Goal: Task Accomplishment & Management: Manage account settings

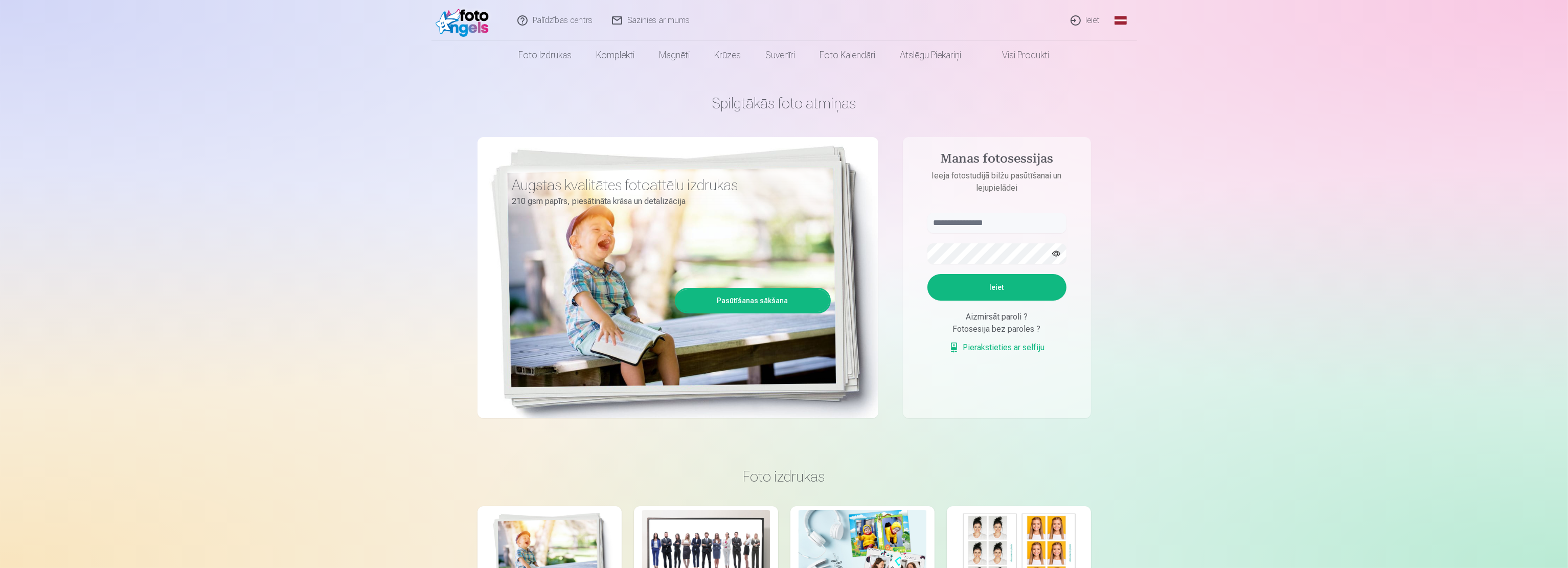
click at [1086, 20] on link "Ieiet" at bounding box center [1085, 20] width 49 height 41
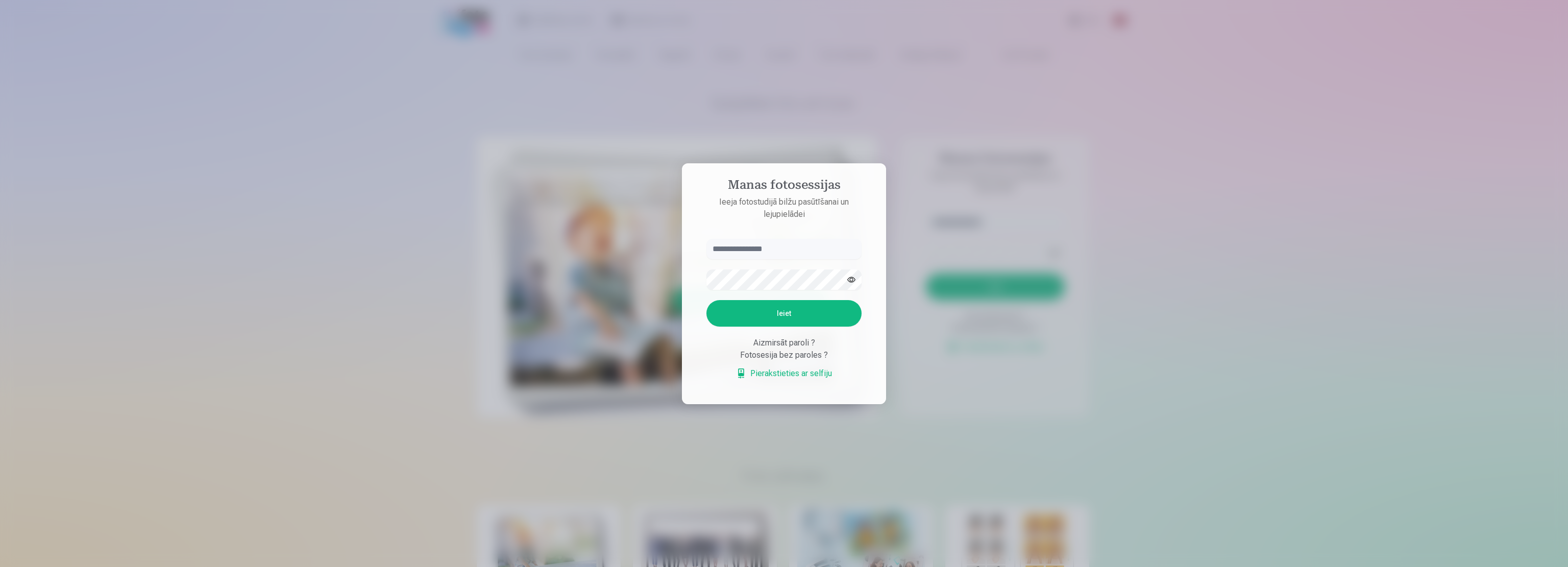
click at [1245, 249] on div at bounding box center [784, 283] width 1568 height 567
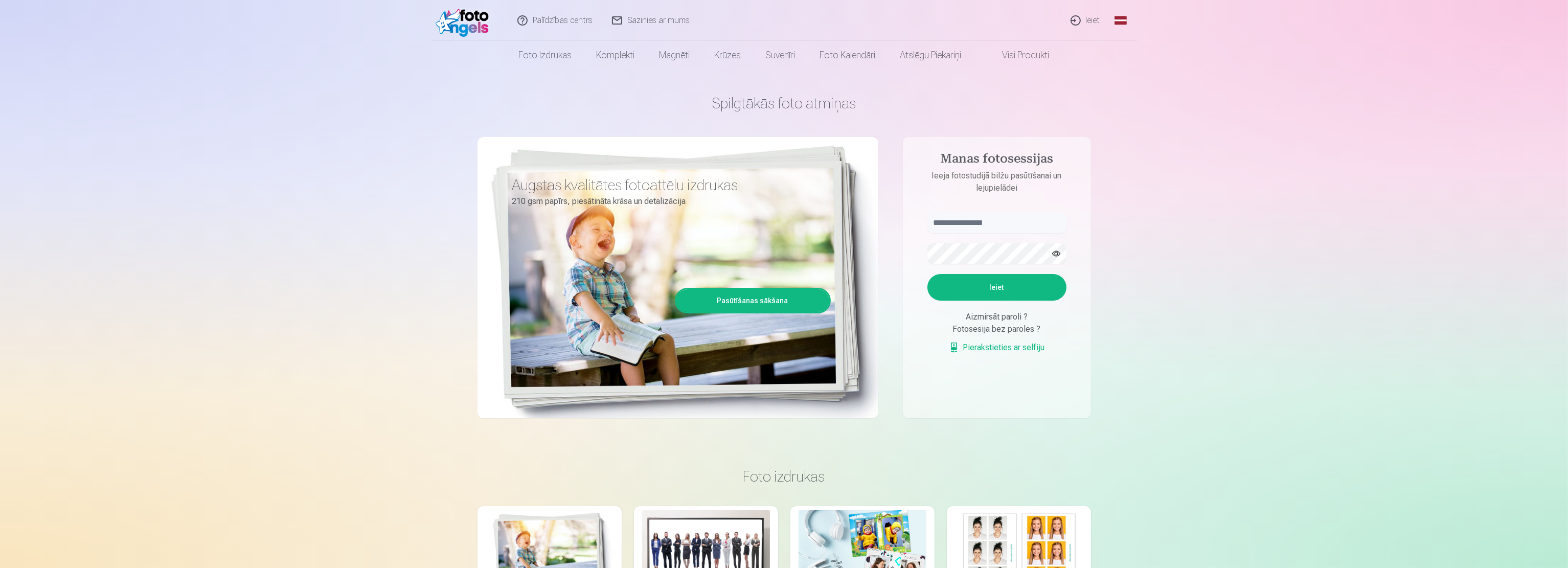
click at [1088, 17] on link "Ieiet" at bounding box center [1085, 20] width 49 height 41
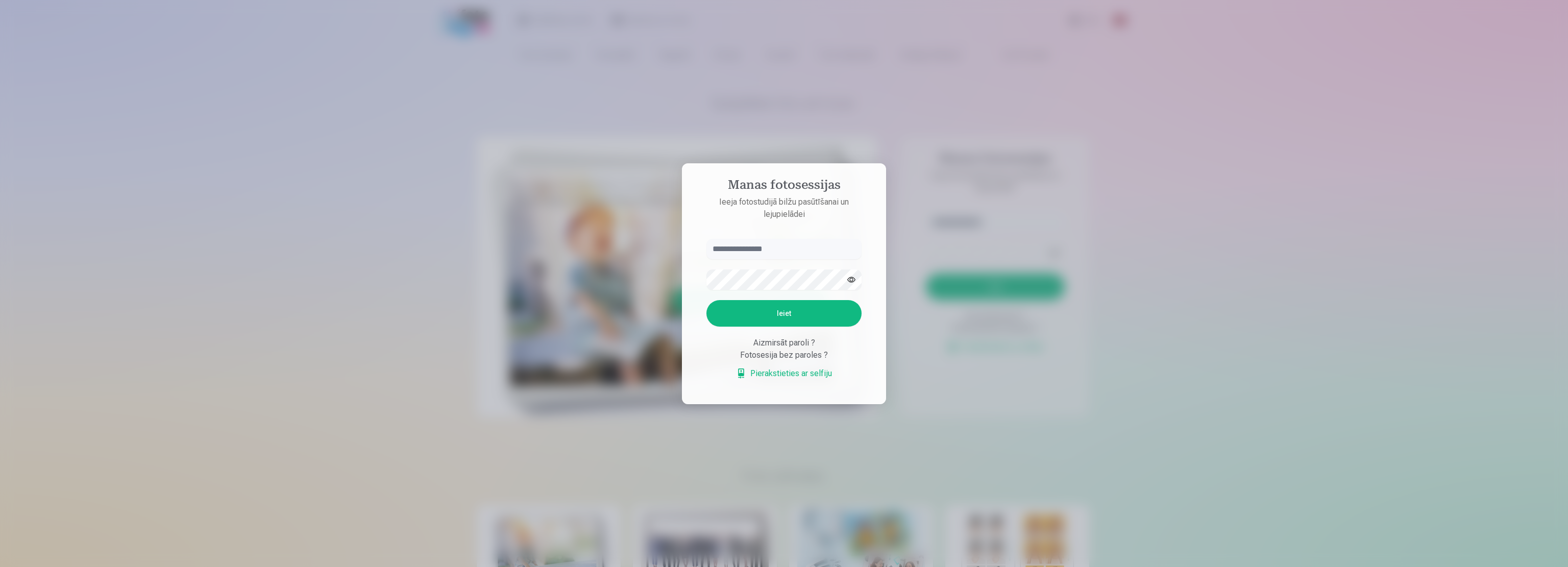
click at [750, 246] on input "text" at bounding box center [784, 249] width 155 height 20
click at [793, 343] on div "Aizmirsāt paroli ?" at bounding box center [784, 343] width 155 height 12
click at [816, 356] on div "Fotosesija bez paroles ?" at bounding box center [784, 355] width 155 height 12
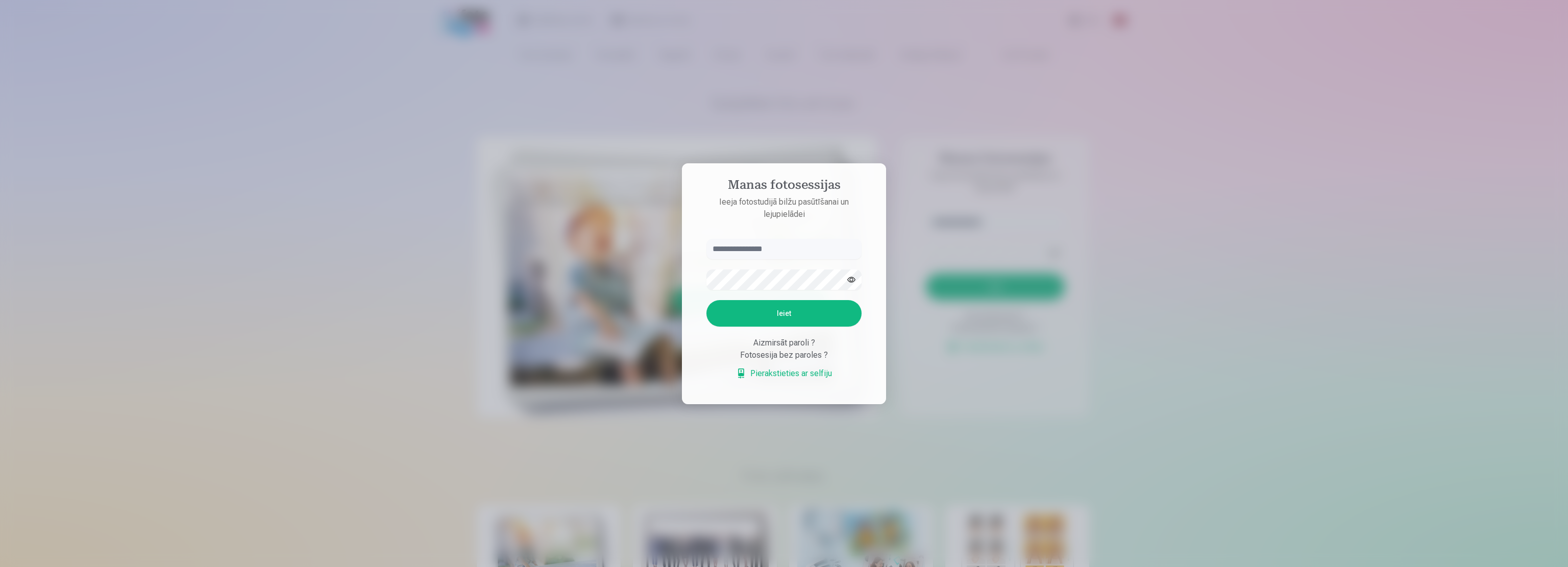
click at [792, 357] on div "Fotosesija bez paroles ?" at bounding box center [784, 355] width 155 height 12
click at [794, 341] on div "Aizmirsāt paroli ?" at bounding box center [784, 343] width 155 height 12
click at [794, 342] on div "Aizmirsāt paroli ?" at bounding box center [784, 343] width 155 height 12
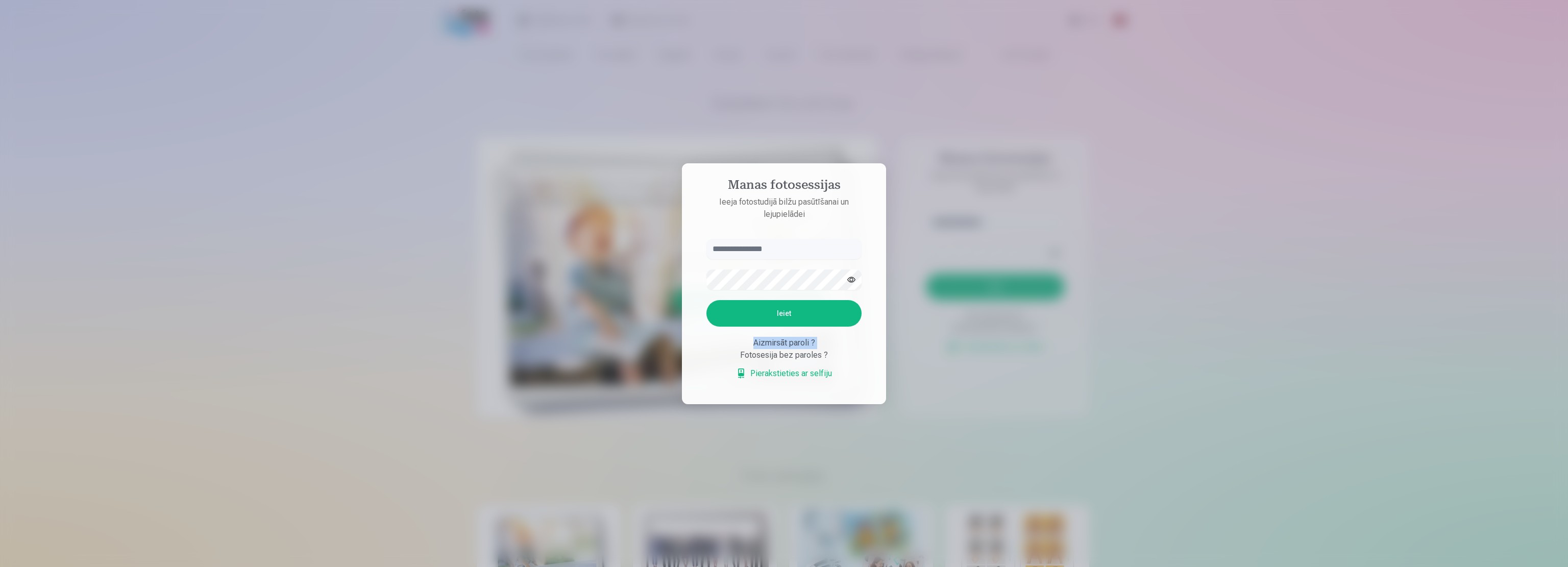
drag, startPoint x: 794, startPoint y: 342, endPoint x: 809, endPoint y: 345, distance: 15.3
click at [794, 342] on div "Aizmirsāt paroli ?" at bounding box center [784, 343] width 155 height 12
click at [821, 345] on div "Aizmirsāt paroli ?" at bounding box center [784, 343] width 155 height 12
click at [1258, 289] on div at bounding box center [784, 283] width 1568 height 567
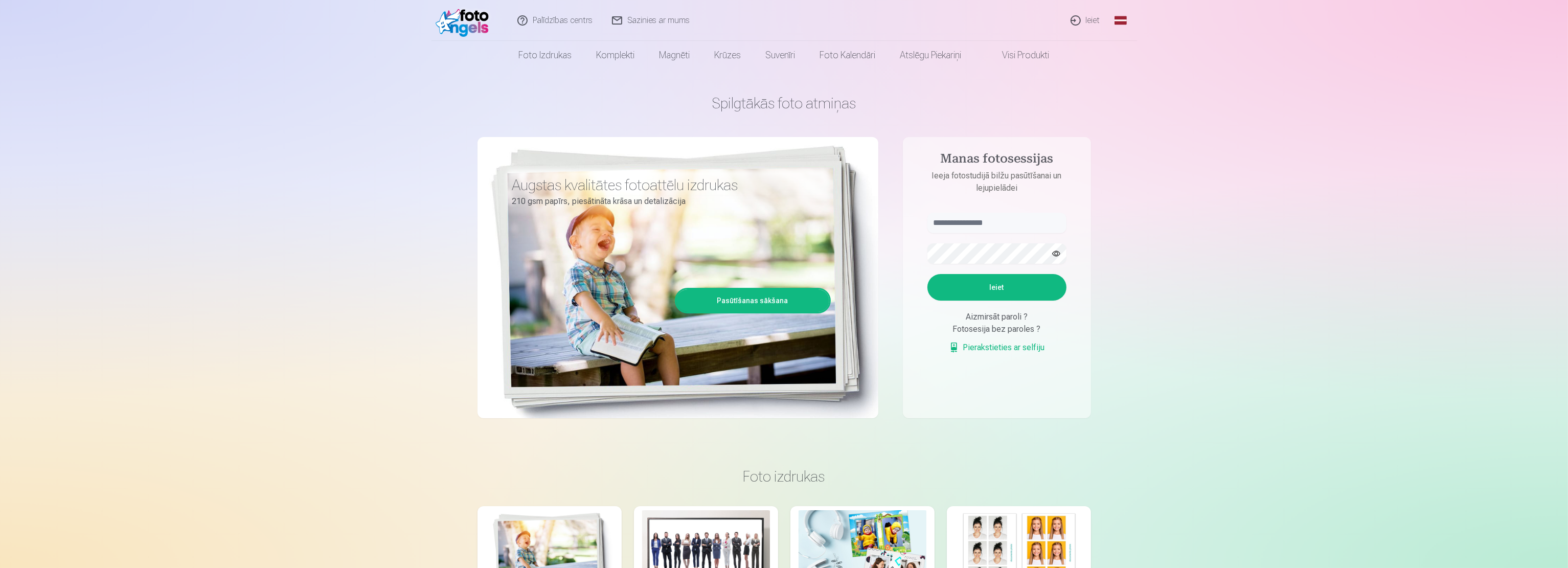
click at [992, 349] on link "Pierakstieties ar selfiju" at bounding box center [996, 347] width 96 height 12
